Goal: Task Accomplishment & Management: Use online tool/utility

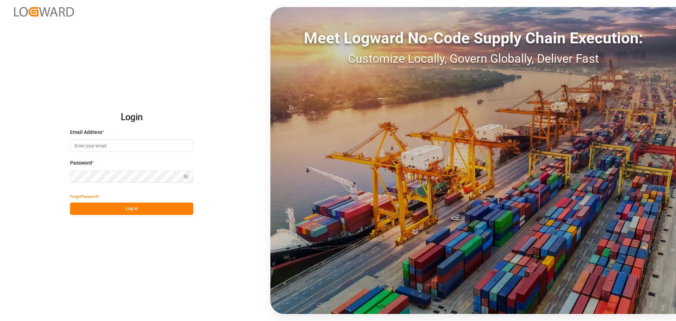
type input "[PERSON_NAME][EMAIL_ADDRESS][PERSON_NAME][DOMAIN_NAME]"
click at [157, 213] on button "Log In" at bounding box center [131, 209] width 123 height 12
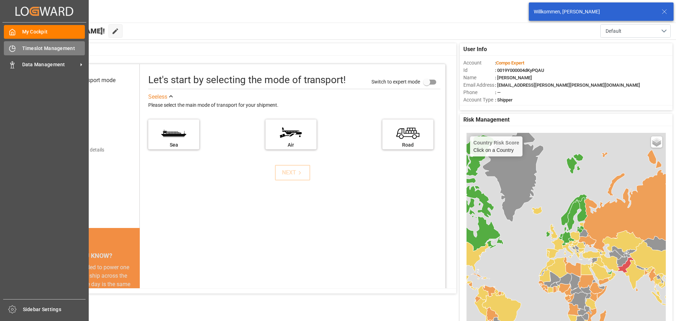
click at [16, 44] on div "Timeslot Management Timeslot Management" at bounding box center [44, 48] width 81 height 14
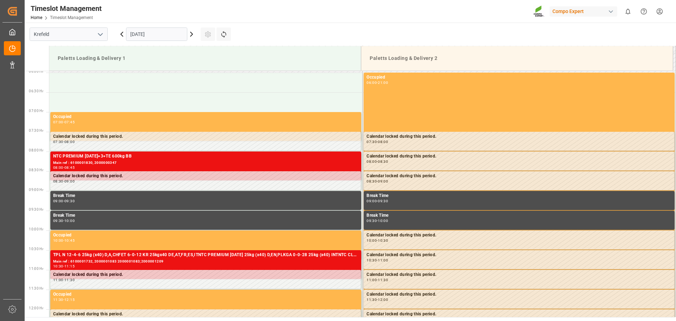
scroll to position [272, 0]
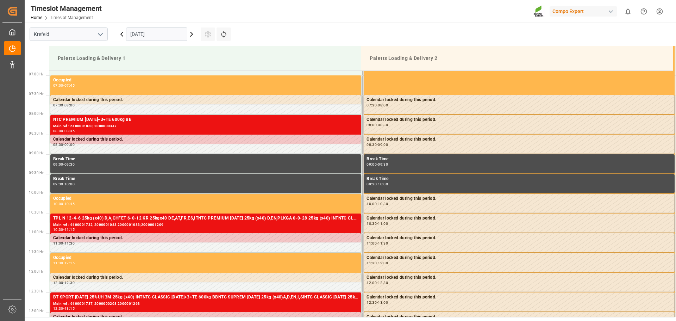
click at [162, 33] on input "[DATE]" at bounding box center [156, 33] width 61 height 13
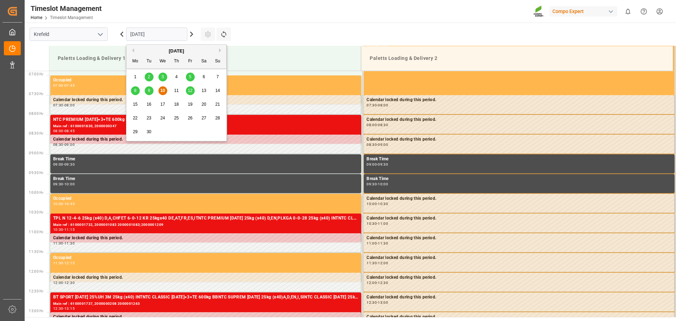
click at [133, 91] on div "8" at bounding box center [135, 91] width 9 height 8
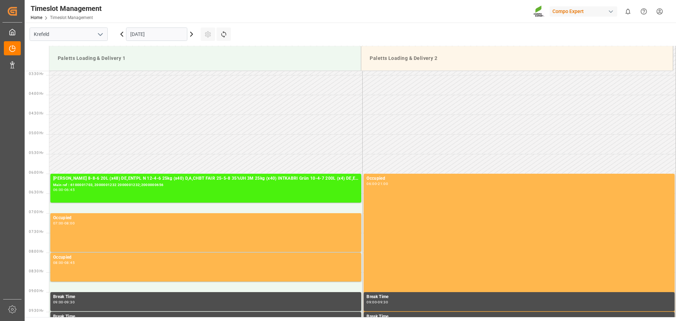
scroll to position [201, 0]
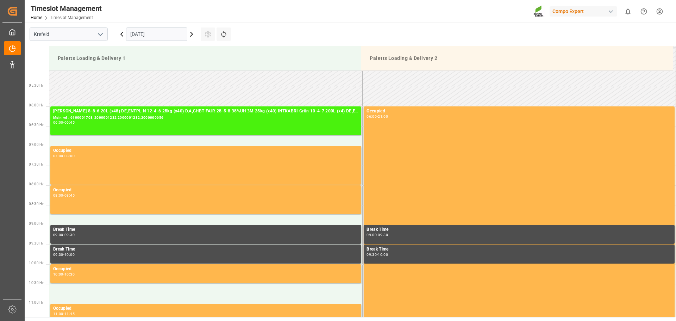
click at [175, 39] on input "[DATE]" at bounding box center [156, 33] width 61 height 13
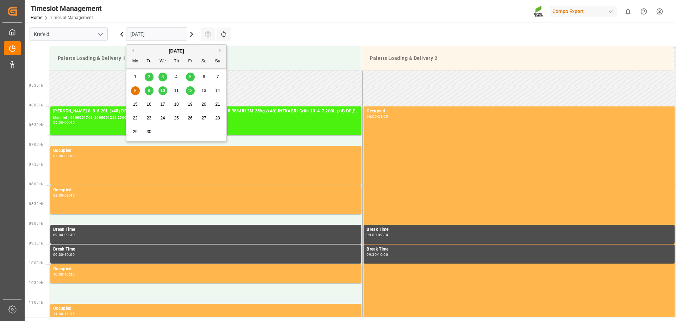
click at [165, 89] on span "10" at bounding box center [162, 90] width 5 height 5
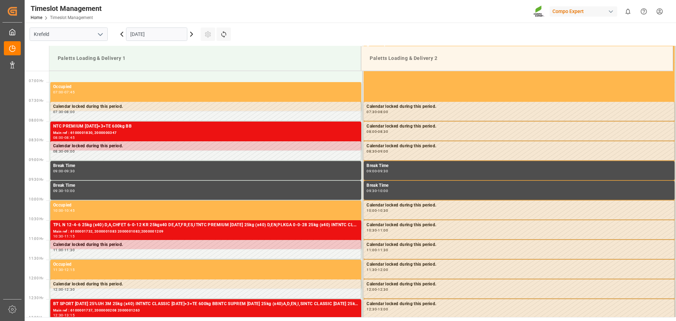
scroll to position [272, 0]
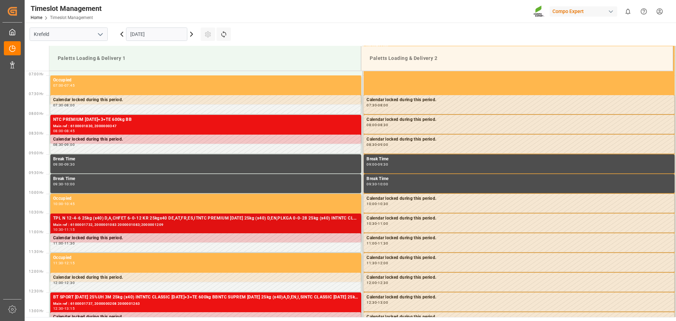
click at [186, 226] on div "Main ref : 6100001732, 2000001083 2000001083;2000001209" at bounding box center [205, 225] width 305 height 6
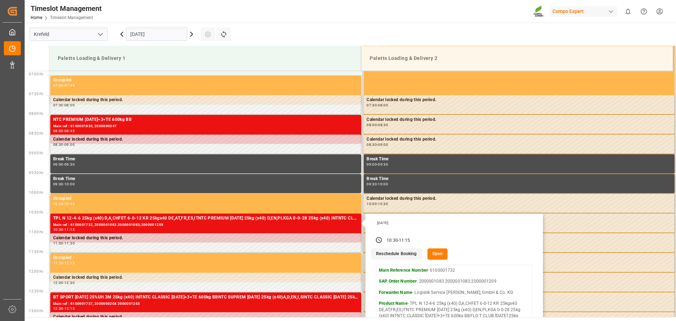
click at [436, 257] on button "Open" at bounding box center [438, 253] width 20 height 11
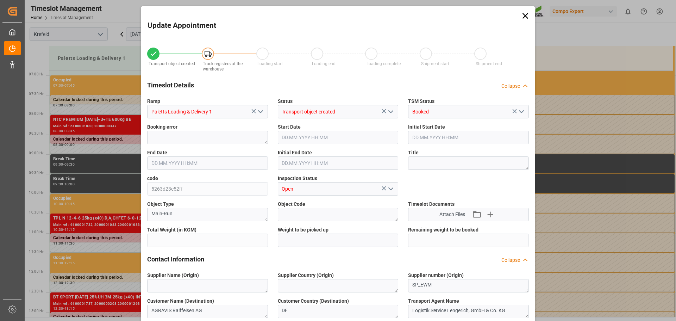
type input "23895.6"
type input "0"
type input "[DATE] 10:30"
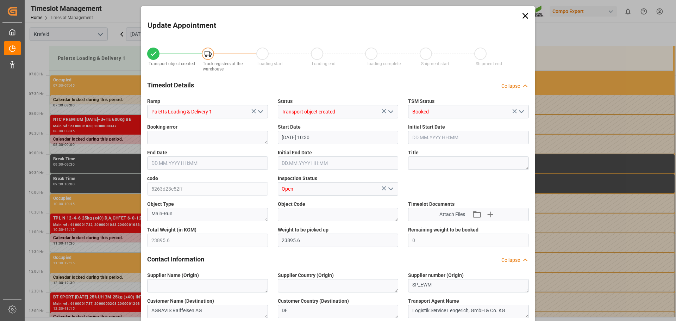
type input "[DATE] 11:00"
type input "[DATE] 11:15"
type input "[DATE] 11:30"
type input "[DATE] 10:55"
type input "[DATE] 08:45"
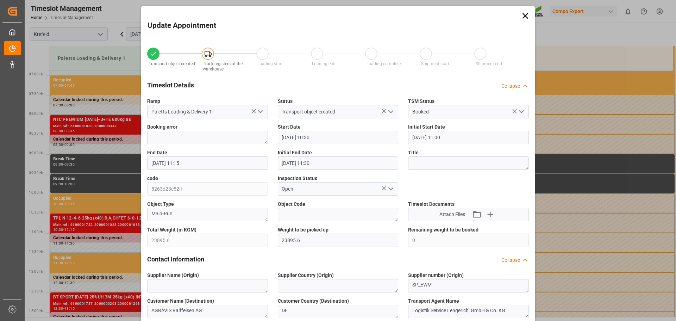
click at [333, 137] on input "[DATE] 10:30" at bounding box center [338, 137] width 121 height 13
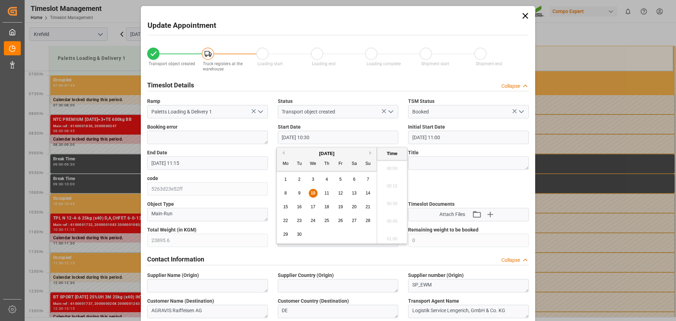
scroll to position [707, 0]
click at [326, 194] on span "11" at bounding box center [326, 193] width 5 height 5
click at [394, 233] on li "12:00" at bounding box center [392, 237] width 30 height 18
type input "[DATE] 12:00"
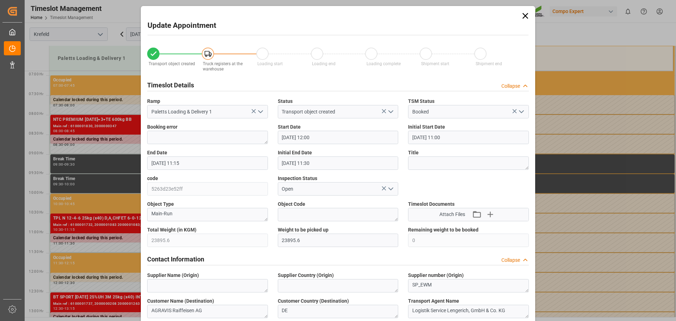
click at [213, 163] on input "[DATE] 11:15" at bounding box center [207, 162] width 121 height 13
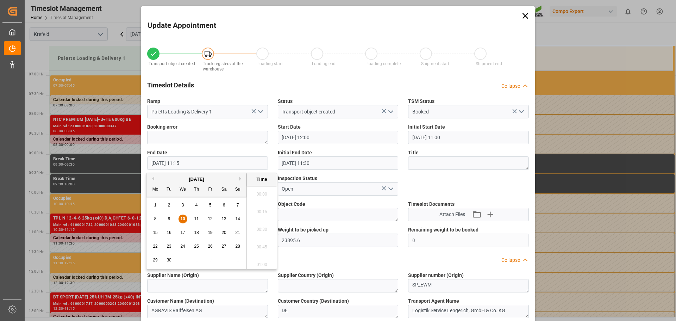
scroll to position [760, 0]
click at [196, 220] on span "11" at bounding box center [196, 218] width 5 height 5
click at [263, 259] on li "12:45" at bounding box center [262, 263] width 30 height 18
type input "[DATE] 12:45"
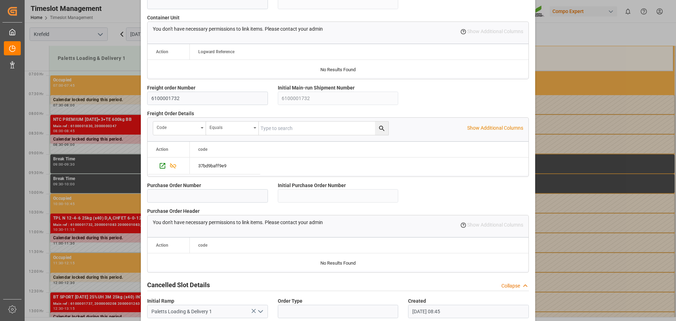
scroll to position [606, 0]
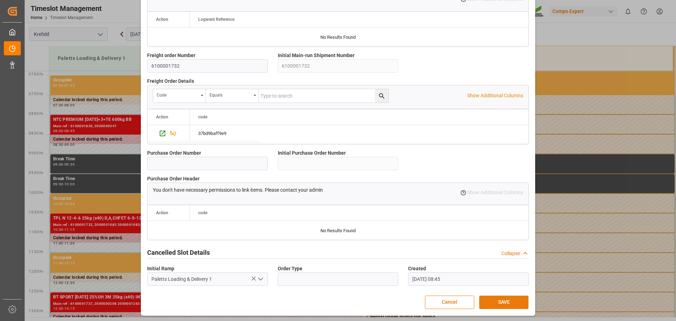
click at [496, 296] on button "SAVE" at bounding box center [503, 302] width 49 height 13
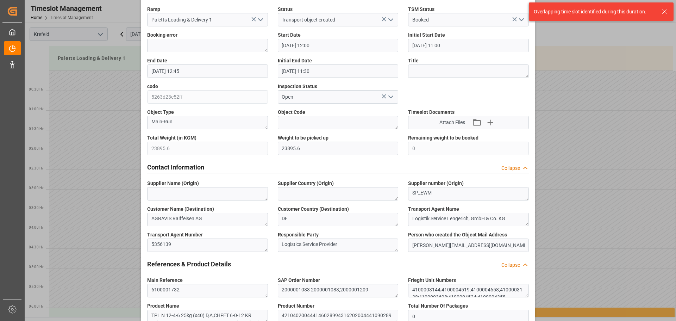
scroll to position [0, 0]
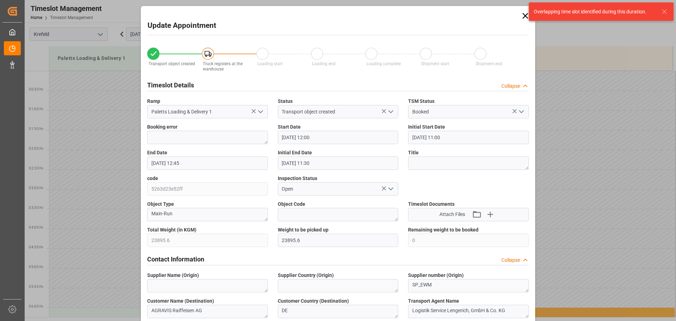
click at [521, 18] on icon at bounding box center [526, 16] width 10 height 10
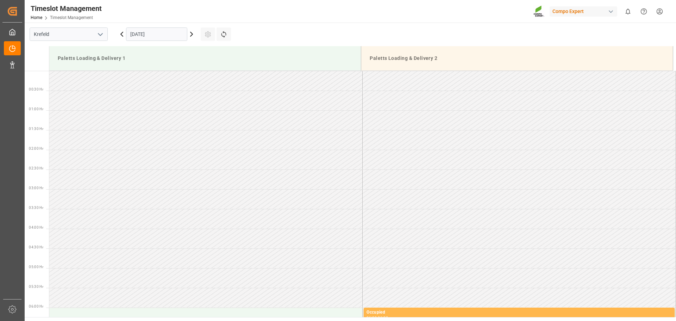
click at [191, 36] on icon at bounding box center [191, 34] width 8 height 8
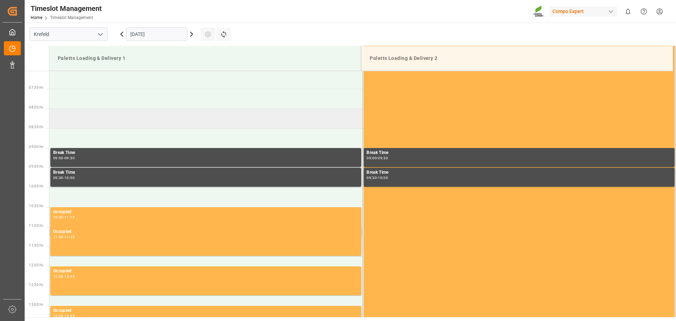
scroll to position [272, 0]
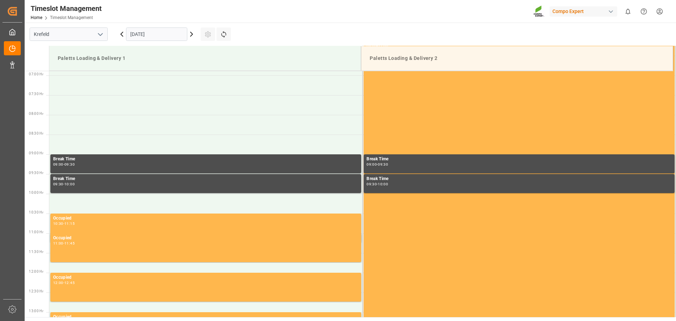
click at [124, 35] on icon at bounding box center [122, 34] width 8 height 8
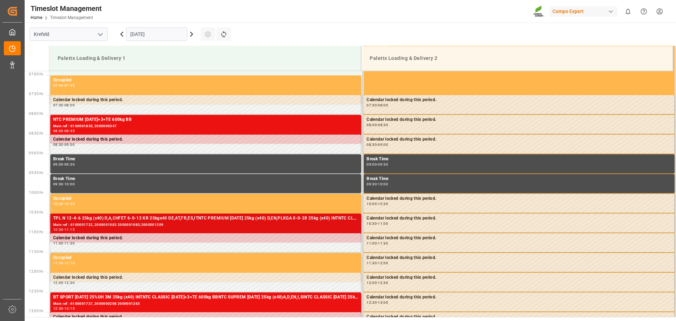
click at [164, 224] on div "Main ref : 6100001732, 2000001083 2000001083;2000001209" at bounding box center [205, 225] width 305 height 6
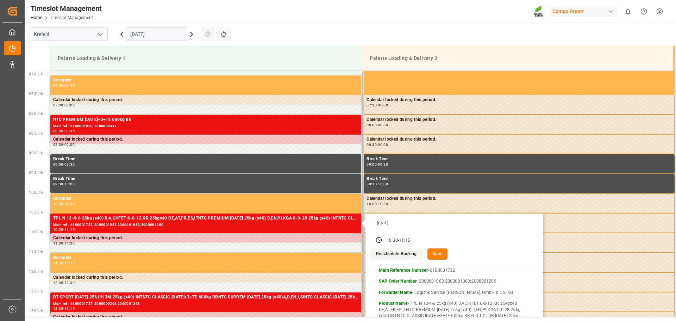
click at [434, 259] on button "Open" at bounding box center [438, 253] width 20 height 11
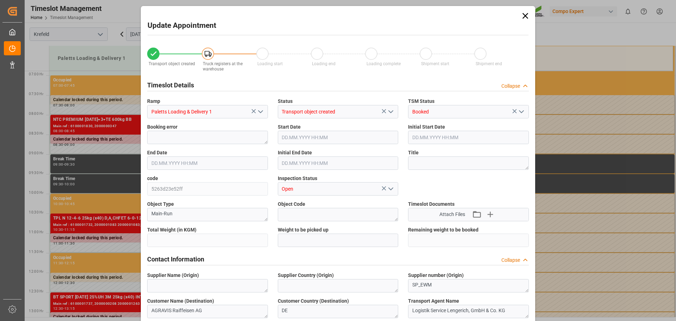
type input "23895.6"
type input "0"
type input "[DATE] 10:30"
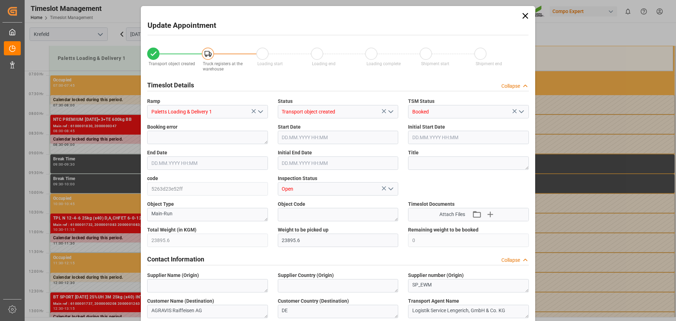
type input "[DATE] 11:00"
type input "[DATE] 11:15"
type input "[DATE] 11:30"
type input "[DATE] 10:55"
type input "[DATE] 08:45"
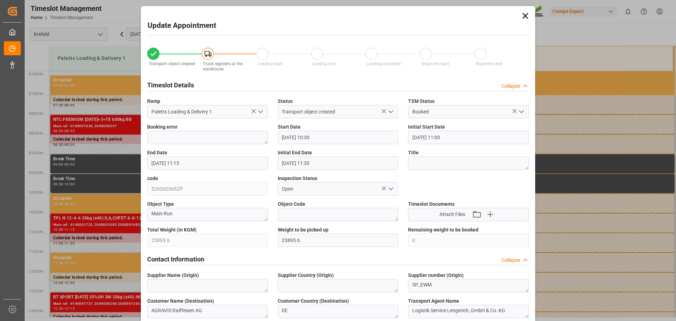
click at [345, 131] on input "[DATE] 10:30" at bounding box center [338, 137] width 121 height 13
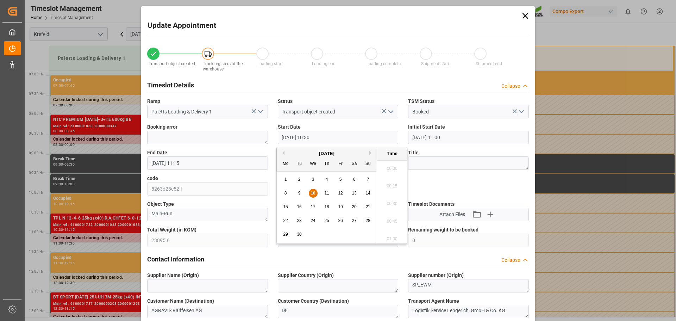
scroll to position [707, 0]
click at [326, 195] on span "11" at bounding box center [326, 193] width 5 height 5
click at [387, 203] on li "14:30" at bounding box center [392, 202] width 30 height 18
type input "[DATE] 14:30"
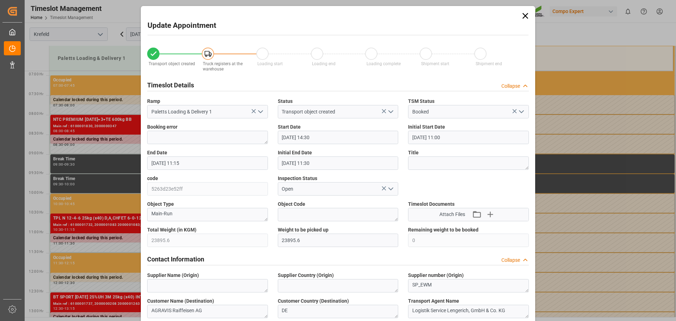
click at [258, 164] on input "[DATE] 11:15" at bounding box center [207, 162] width 121 height 13
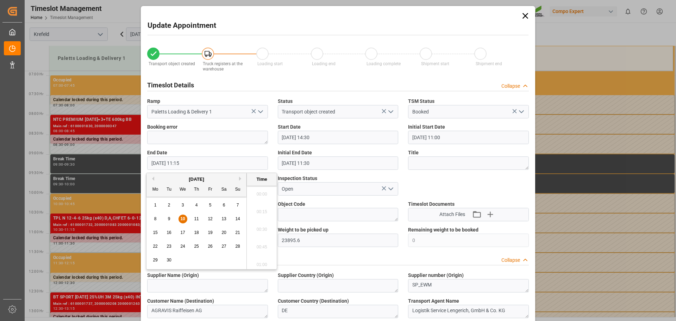
scroll to position [760, 0]
click at [194, 220] on span "11" at bounding box center [196, 218] width 5 height 5
click at [258, 228] on li "15:15" at bounding box center [262, 227] width 30 height 18
type input "[DATE] 15:15"
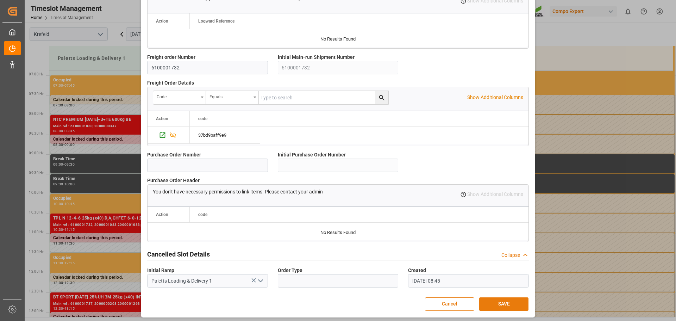
scroll to position [606, 0]
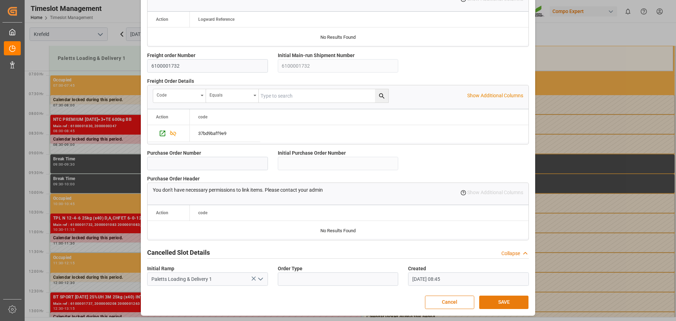
click at [494, 297] on button "SAVE" at bounding box center [503, 302] width 49 height 13
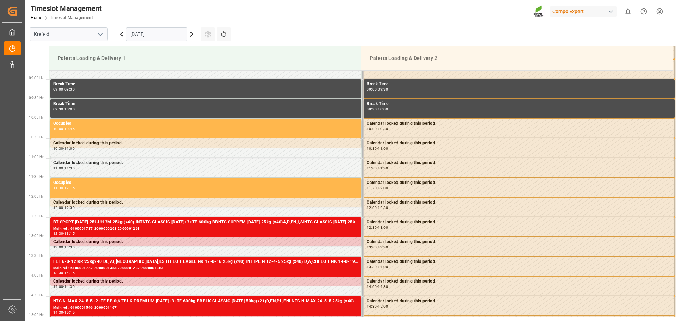
scroll to position [367, 0]
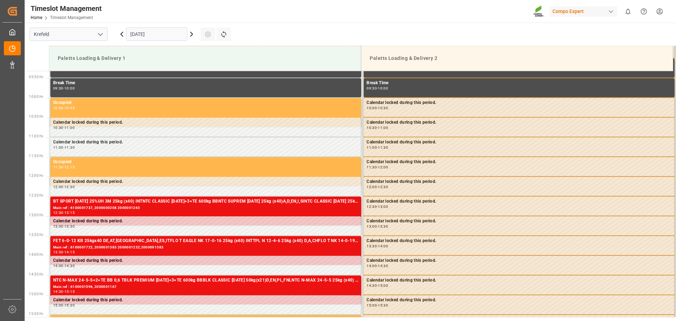
click at [191, 38] on icon at bounding box center [191, 34] width 8 height 8
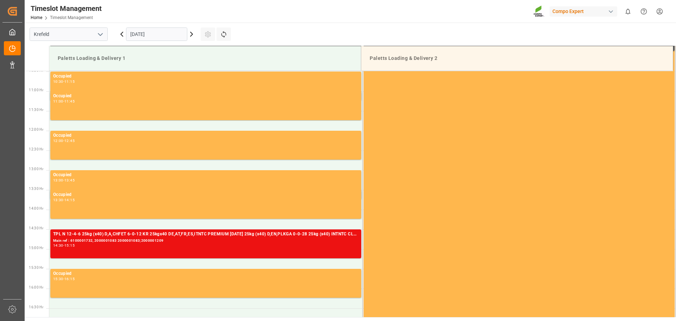
scroll to position [448, 0]
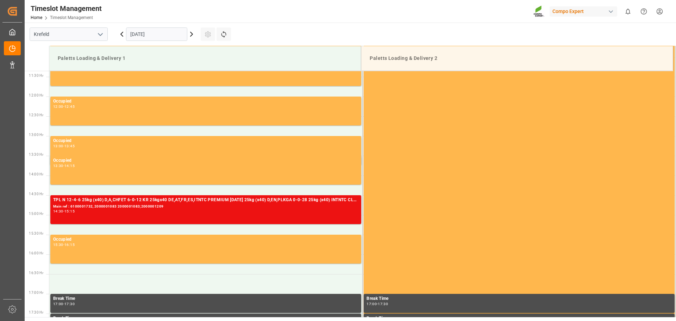
click at [138, 34] on input "[DATE]" at bounding box center [156, 33] width 61 height 13
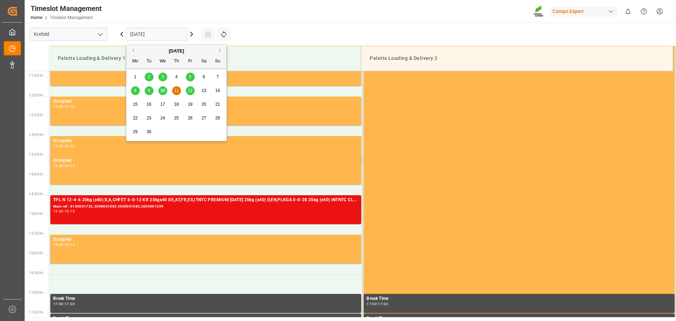
click at [149, 93] on div "9" at bounding box center [149, 91] width 9 height 8
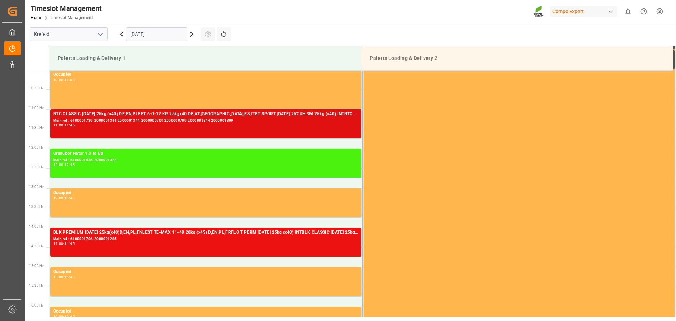
scroll to position [413, 0]
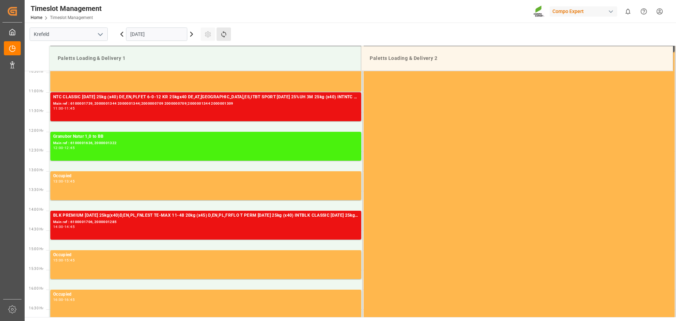
click at [222, 29] on button "Refresh Time Slots" at bounding box center [224, 33] width 14 height 13
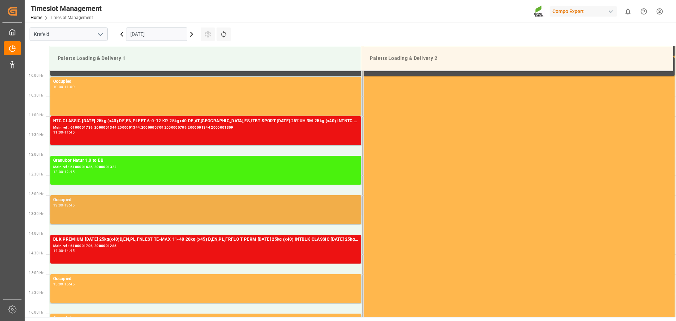
scroll to position [377, 0]
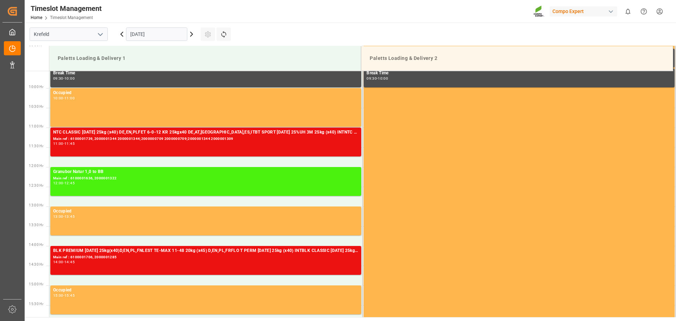
click at [191, 37] on icon at bounding box center [191, 34] width 8 height 8
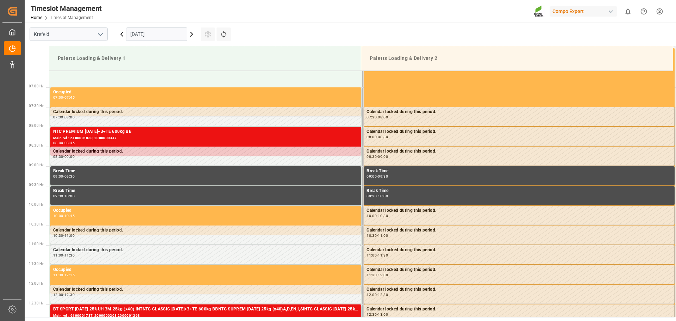
scroll to position [272, 0]
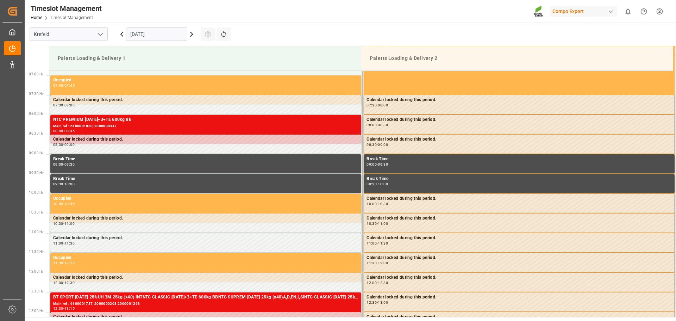
click at [191, 35] on icon at bounding box center [191, 34] width 8 height 8
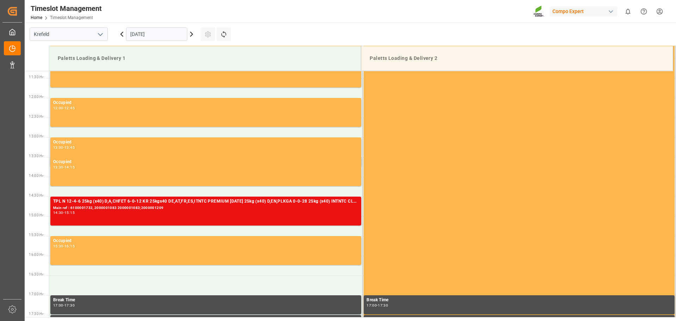
scroll to position [448, 0]
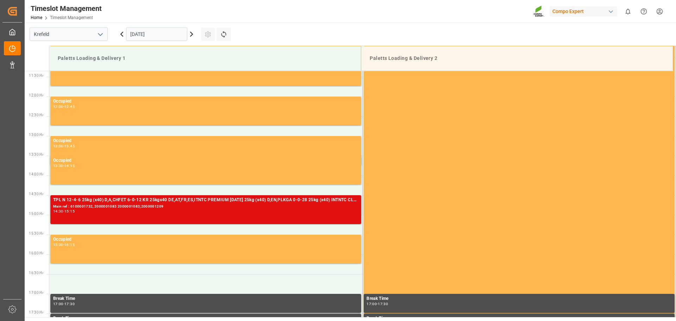
click at [195, 216] on div "TPL N 12-4-6 25kg (x40) D,A,CHFET 6-0-12 KR 25kgx40 DE,AT,[GEOGRAPHIC_DATA],ES,…" at bounding box center [205, 210] width 305 height 26
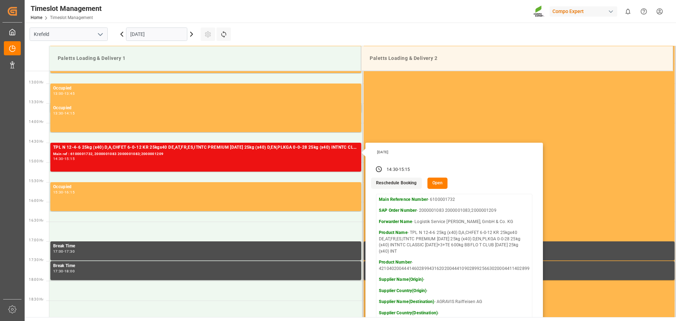
scroll to position [483, 0]
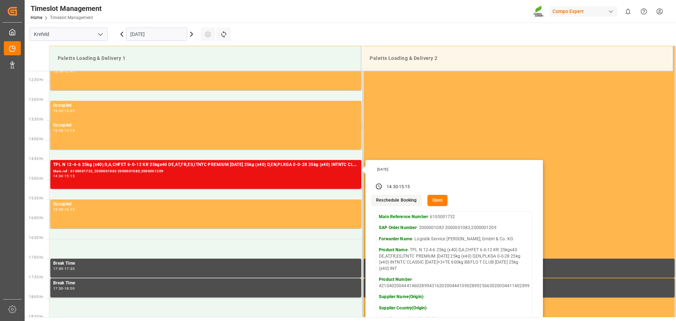
drag, startPoint x: 382, startPoint y: 31, endPoint x: 281, endPoint y: 27, distance: 100.8
click at [382, 31] on main "[GEOGRAPHIC_DATA] [DATE] Settings Refresh Time Slots Paletts Loading & Delivery…" at bounding box center [350, 170] width 650 height 295
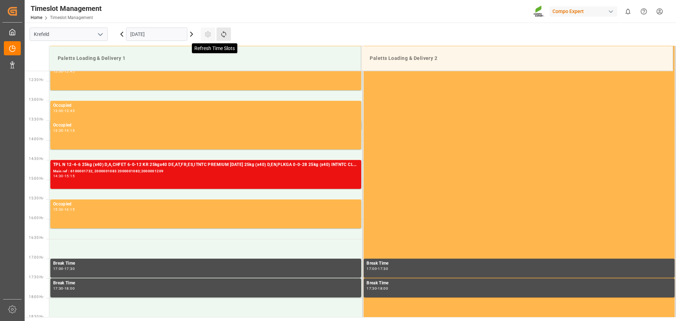
click at [224, 37] on icon at bounding box center [223, 34] width 7 height 7
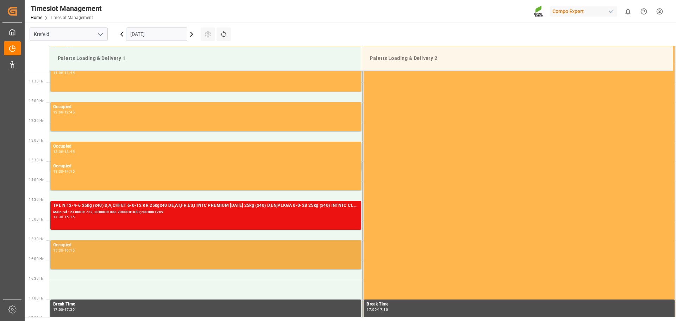
scroll to position [417, 0]
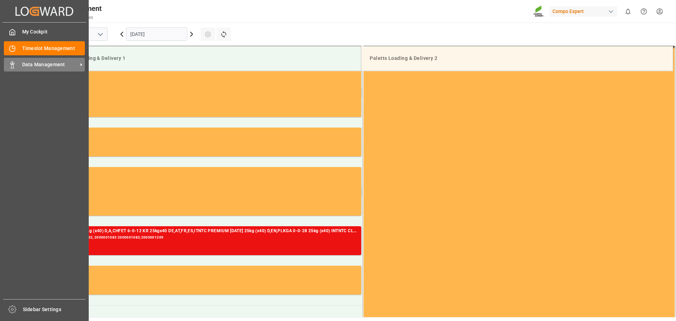
click at [21, 60] on div "Data Management Data Management" at bounding box center [44, 65] width 81 height 14
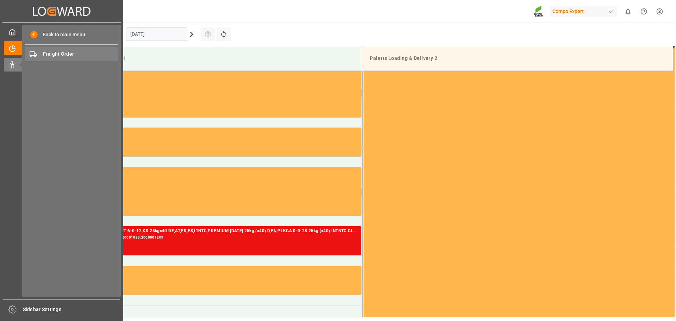
click at [48, 54] on span "Freight Order" at bounding box center [81, 53] width 76 height 7
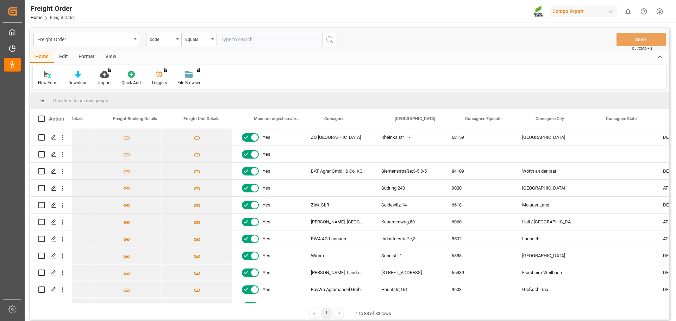
scroll to position [0, 306]
